Goal: Find specific page/section: Find specific page/section

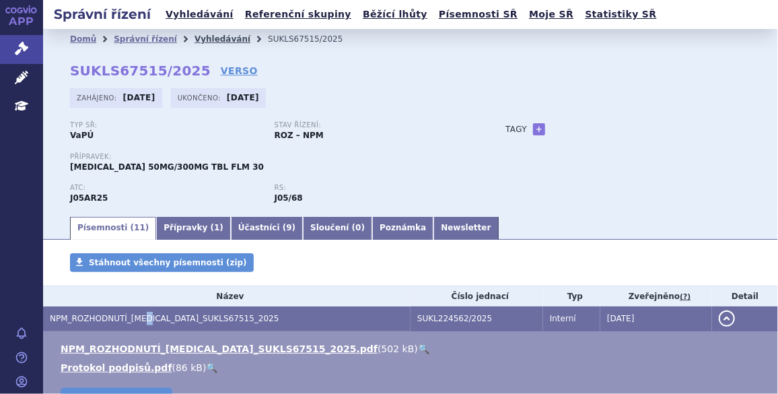
click at [205, 40] on link "Vyhledávání" at bounding box center [222, 38] width 56 height 9
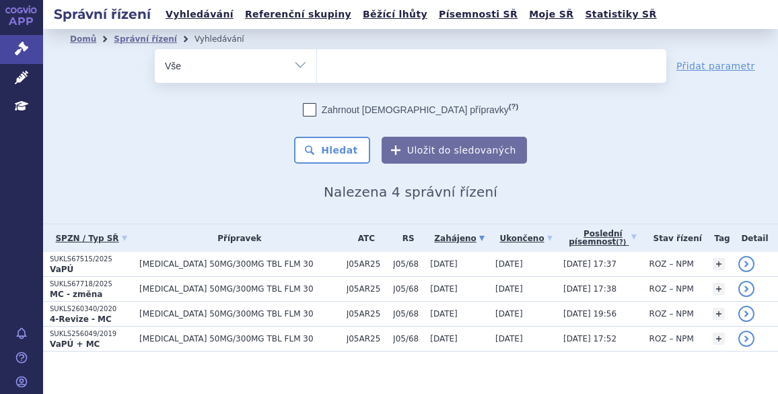
select select
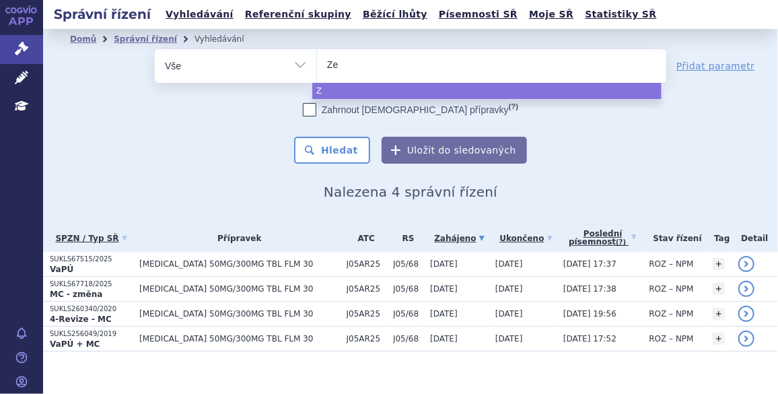
type input "Zej"
type input "Zeju"
type input "[MEDICAL_DATA]"
select select "[MEDICAL_DATA]"
click at [336, 155] on button "Hledat" at bounding box center [332, 150] width 76 height 27
